Goal: Use online tool/utility

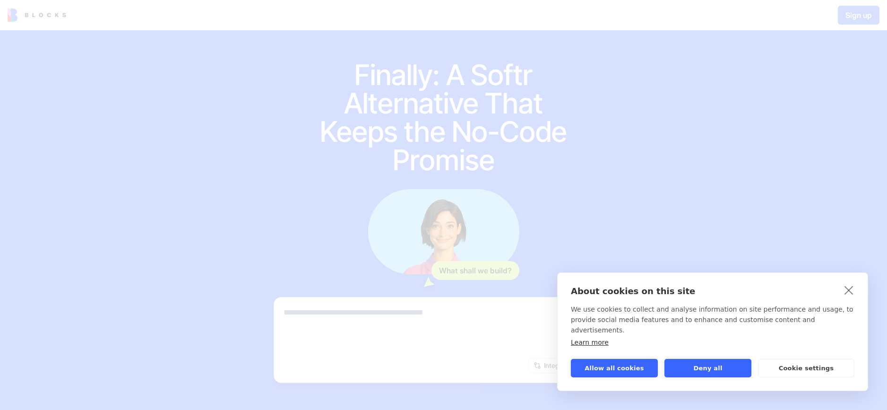
click at [629, 378] on div "About cookies on this site We use cookies to collect and analyse information on…" at bounding box center [712, 331] width 311 height 119
click at [628, 372] on button "Allow all cookies" at bounding box center [614, 368] width 87 height 18
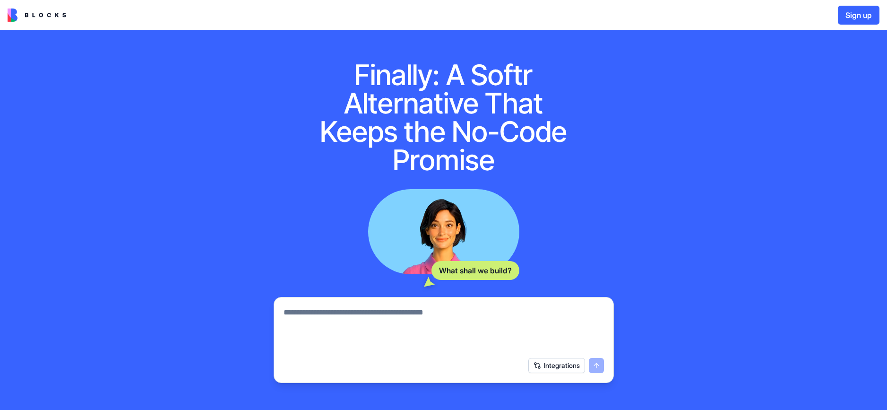
scroll to position [89, 0]
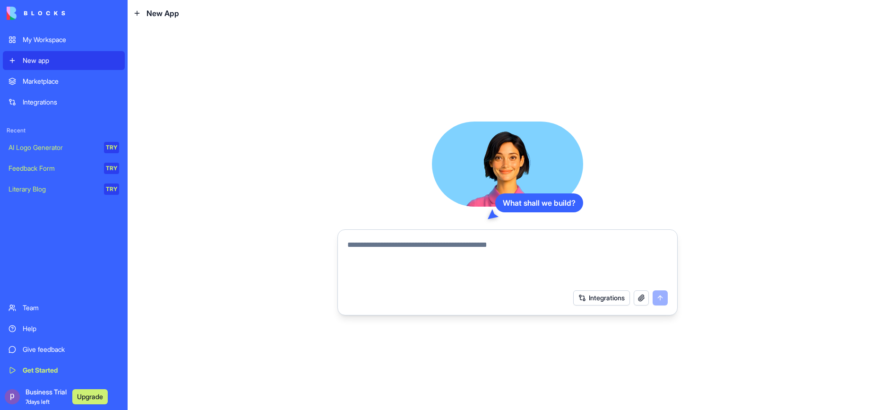
click at [590, 300] on button "Integrations" at bounding box center [601, 297] width 57 height 15
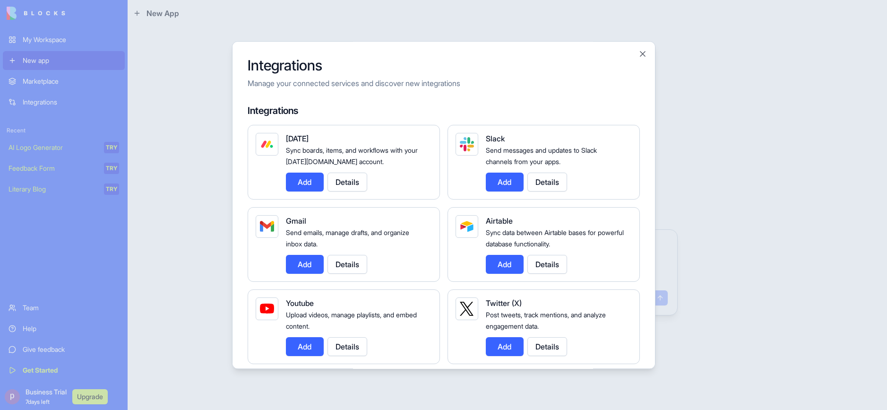
click at [533, 265] on button "Details" at bounding box center [547, 264] width 40 height 19
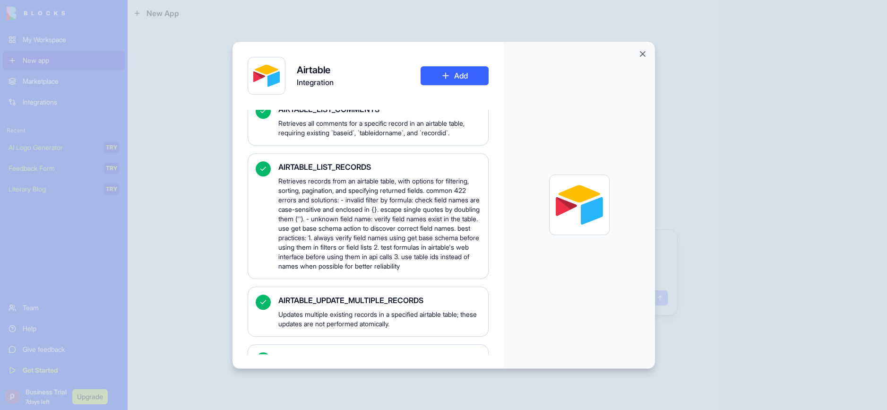
scroll to position [911, 0]
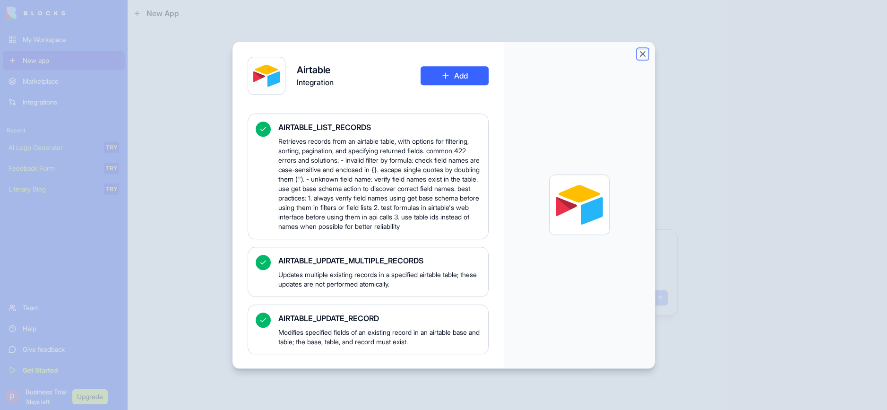
click at [640, 55] on button "Close" at bounding box center [642, 53] width 9 height 9
